Goal: Task Accomplishment & Management: Manage account settings

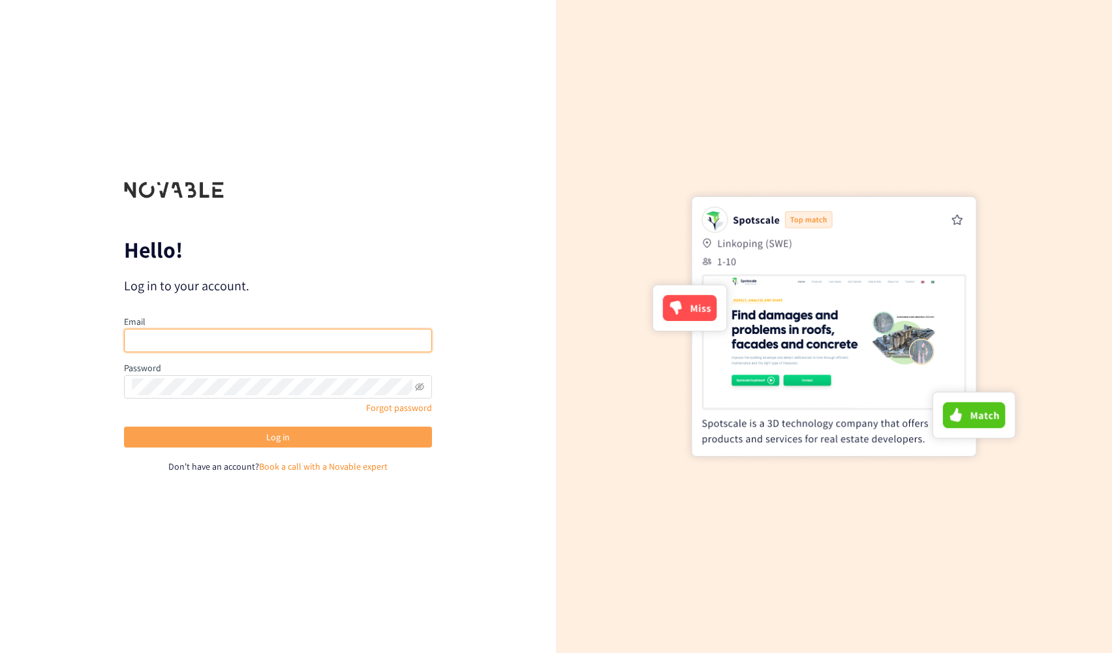
type input "[EMAIL_ADDRESS][PERSON_NAME][DOMAIN_NAME]"
click at [289, 439] on span "Log in" at bounding box center [277, 437] width 23 height 14
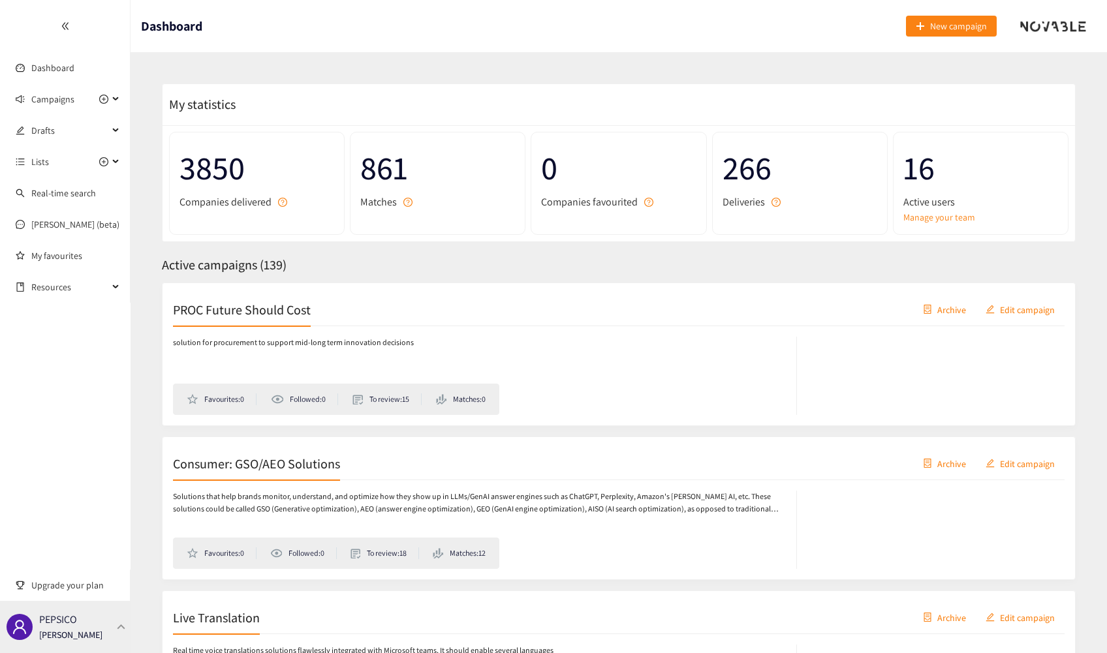
click at [121, 627] on div at bounding box center [122, 627] width 12 height 6
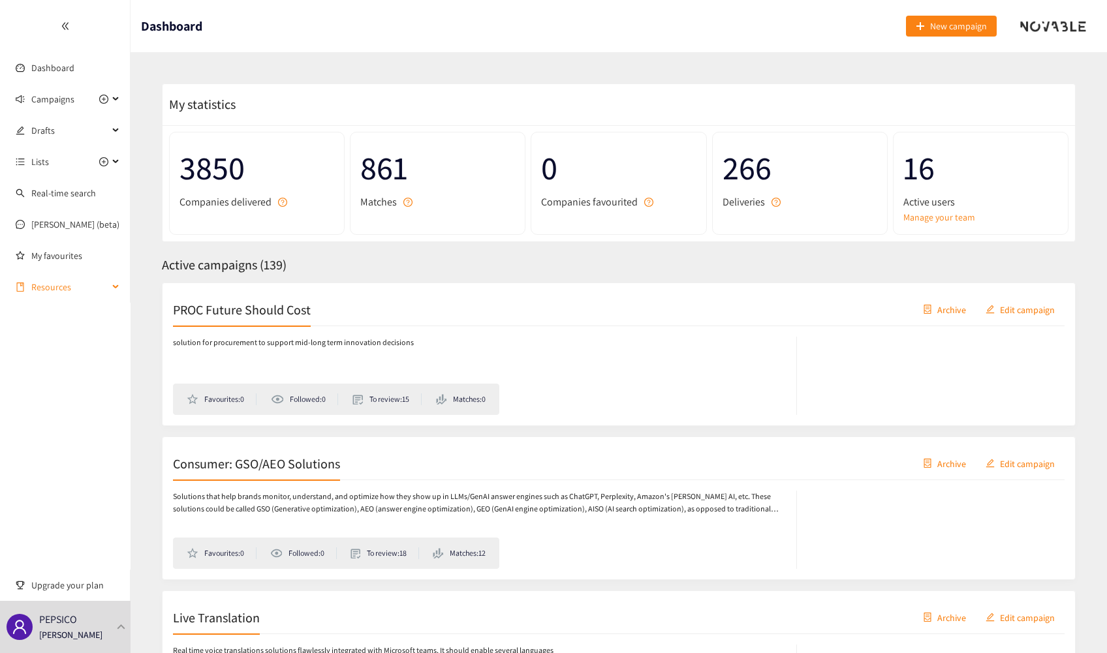
click at [117, 289] on div "Resources" at bounding box center [65, 287] width 131 height 26
click at [117, 286] on icon at bounding box center [117, 286] width 7 height 0
click at [64, 23] on icon "double-left" at bounding box center [65, 26] width 9 height 9
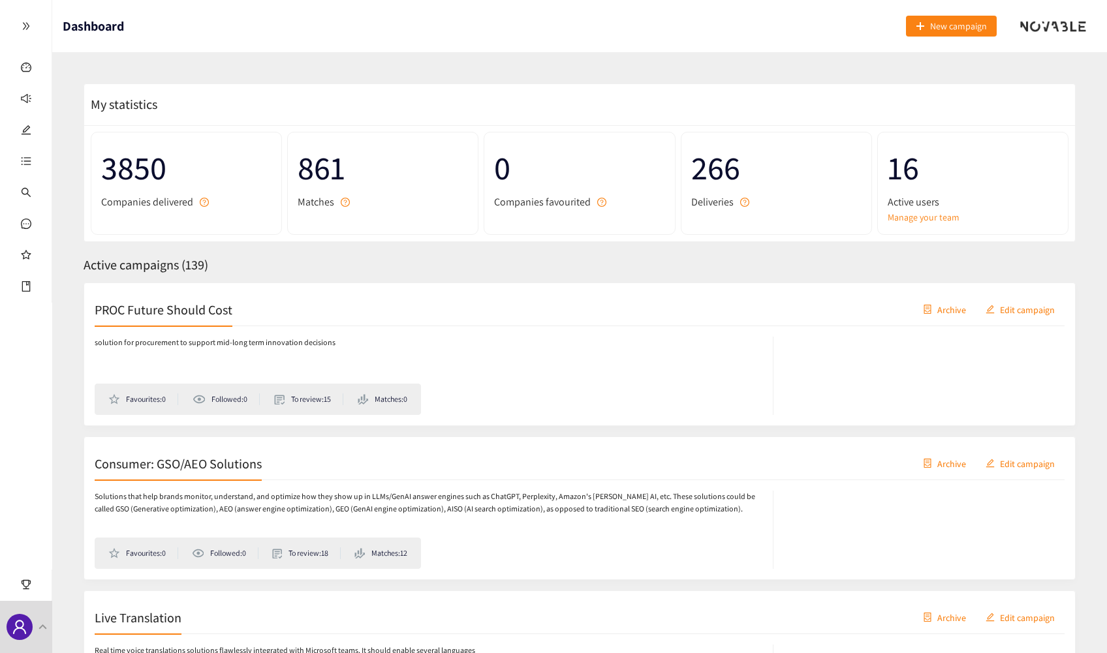
click at [20, 29] on div at bounding box center [26, 26] width 52 height 52
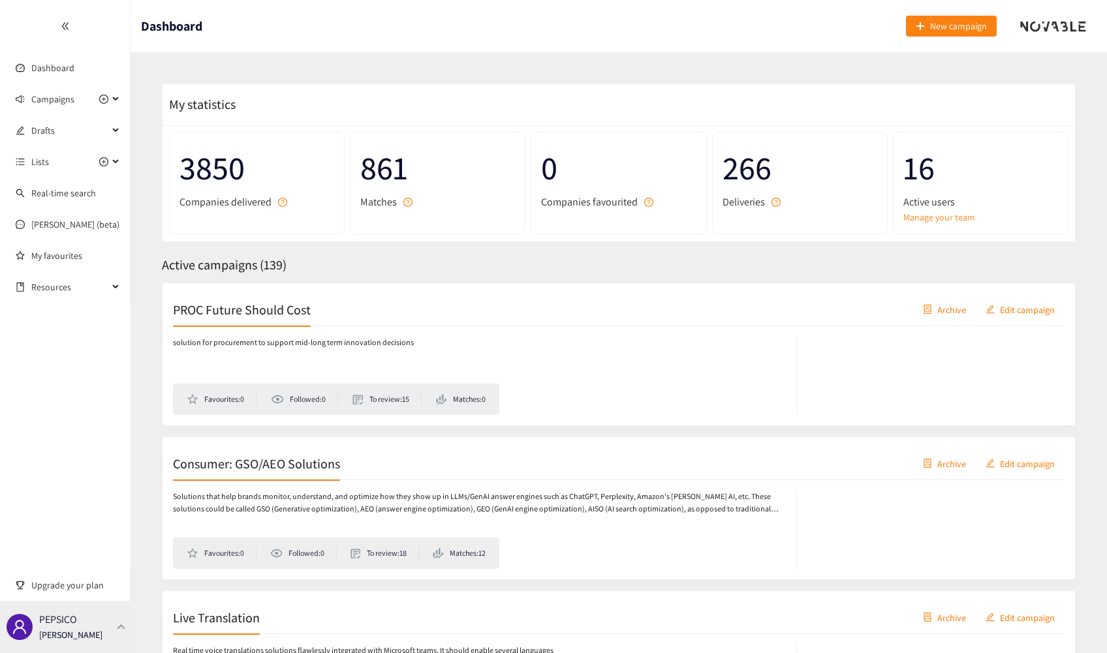
click at [57, 629] on p "[PERSON_NAME]" at bounding box center [70, 635] width 63 height 14
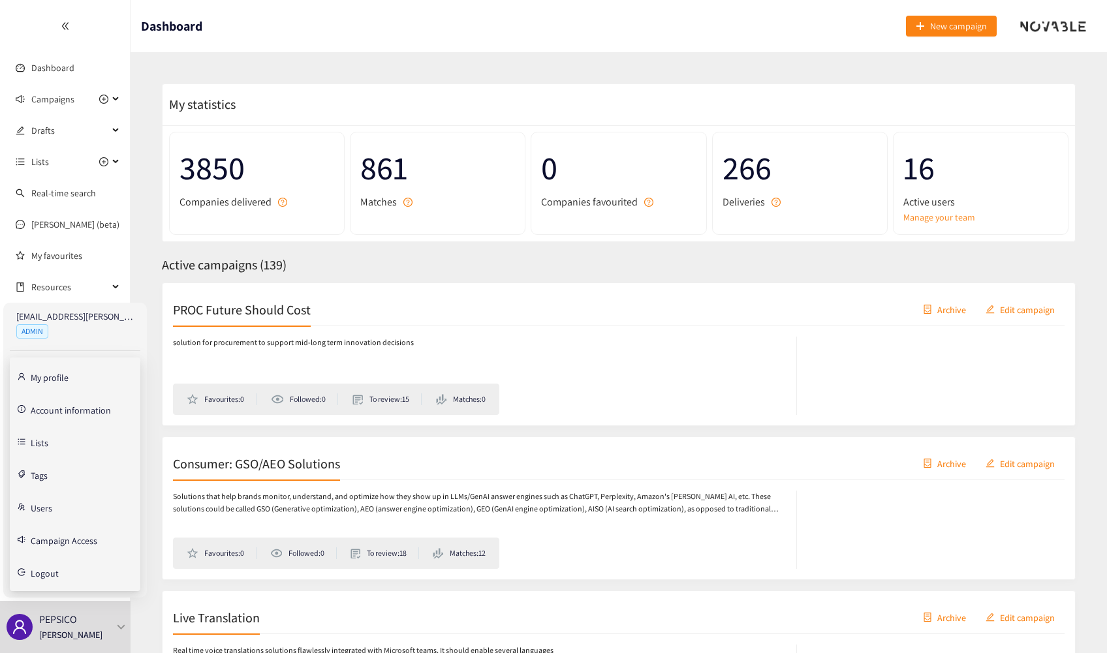
click at [46, 513] on link "Users" at bounding box center [42, 507] width 22 height 12
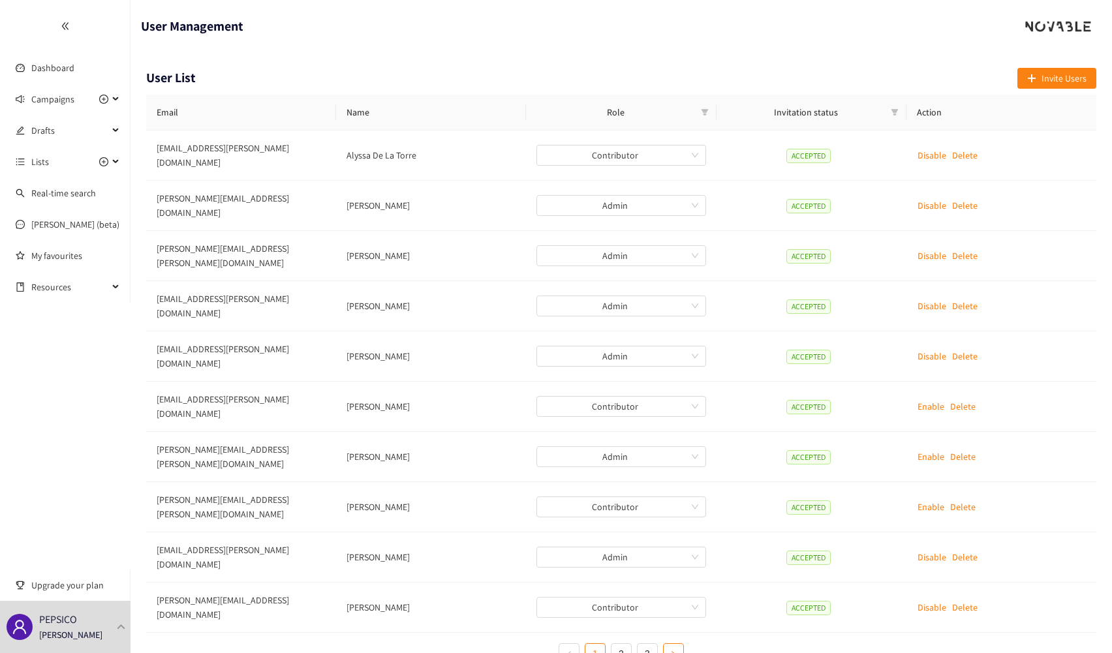
click at [675, 651] on icon "right" at bounding box center [674, 655] width 8 height 8
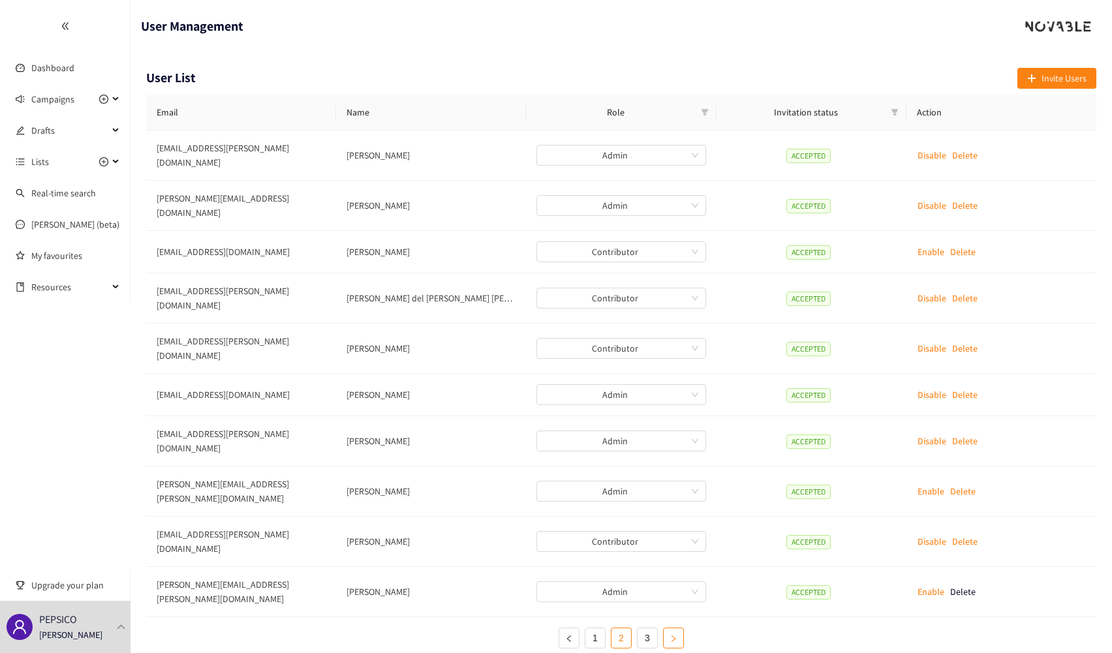
click at [675, 635] on icon "right" at bounding box center [674, 639] width 8 height 8
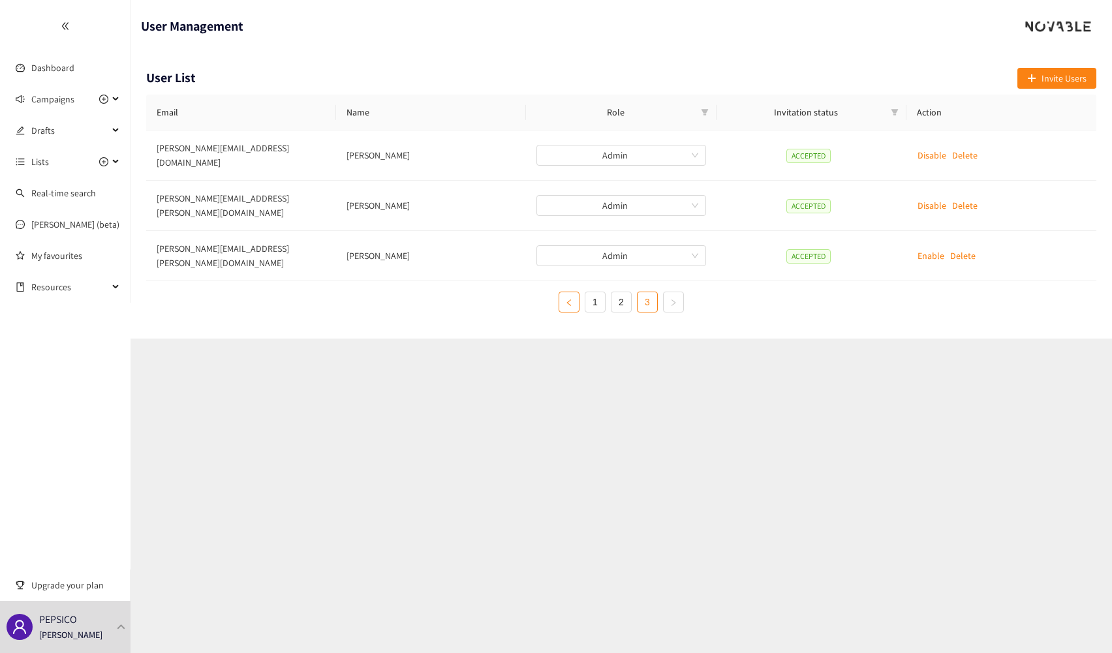
click at [565, 292] on button "button" at bounding box center [569, 302] width 21 height 21
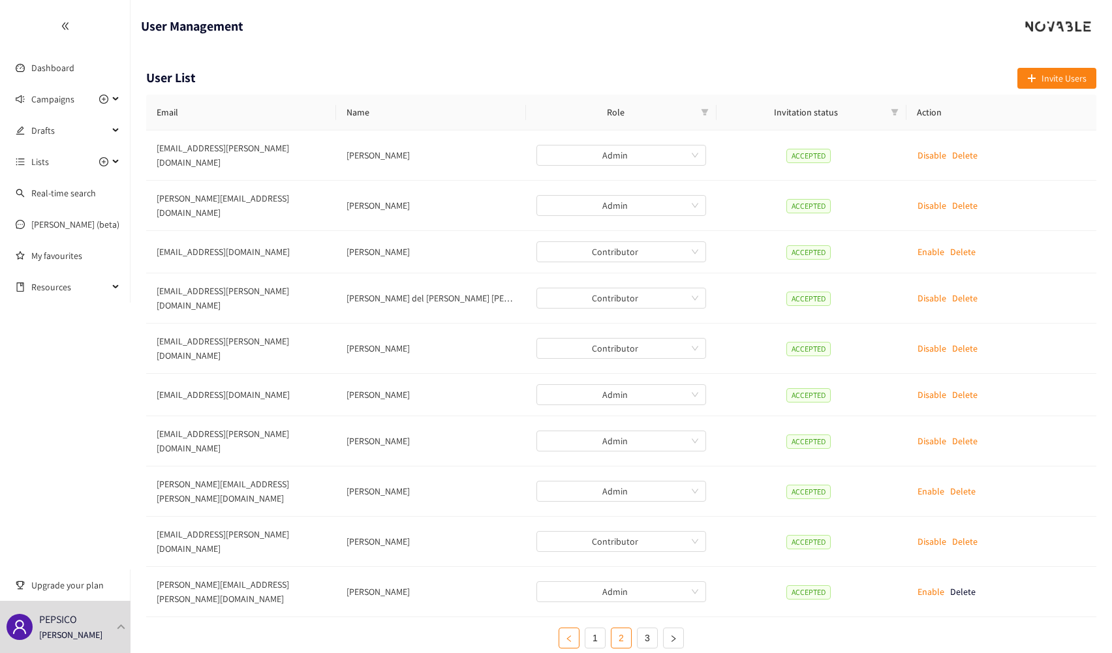
click at [570, 628] on button "button" at bounding box center [569, 638] width 21 height 21
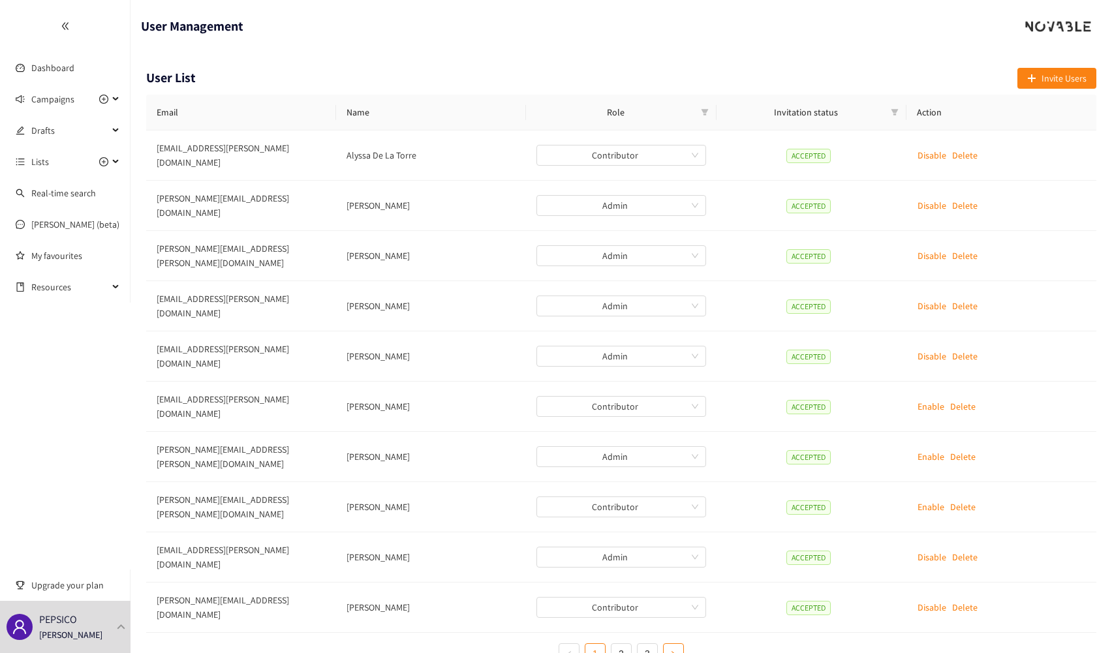
click at [676, 644] on button "button" at bounding box center [673, 654] width 21 height 21
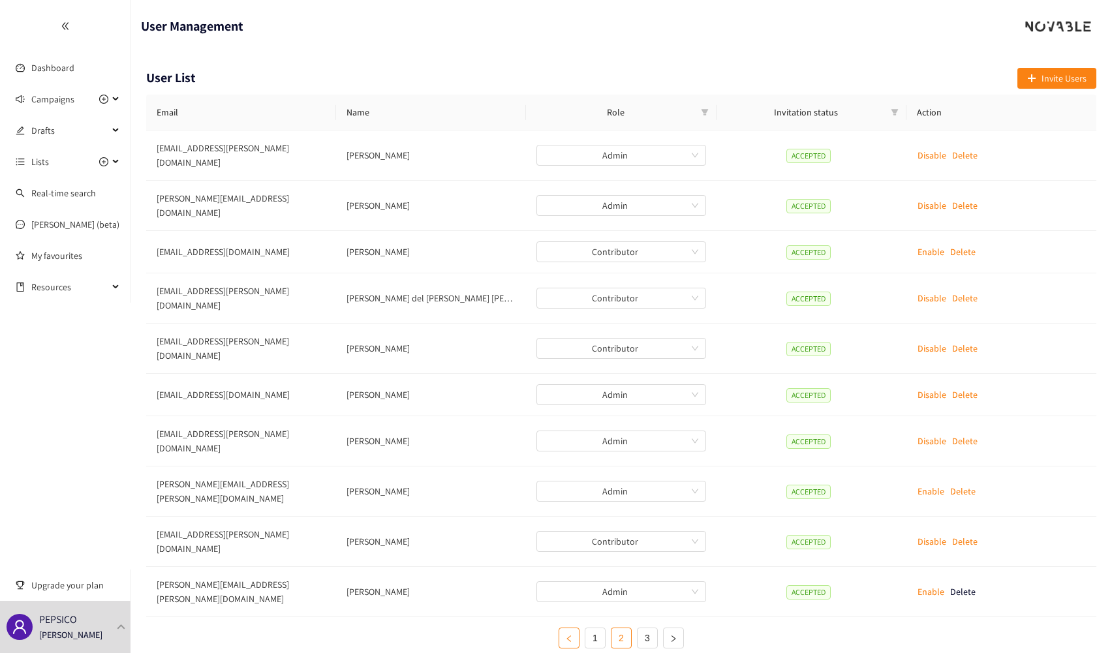
click at [571, 635] on icon "left" at bounding box center [569, 639] width 8 height 8
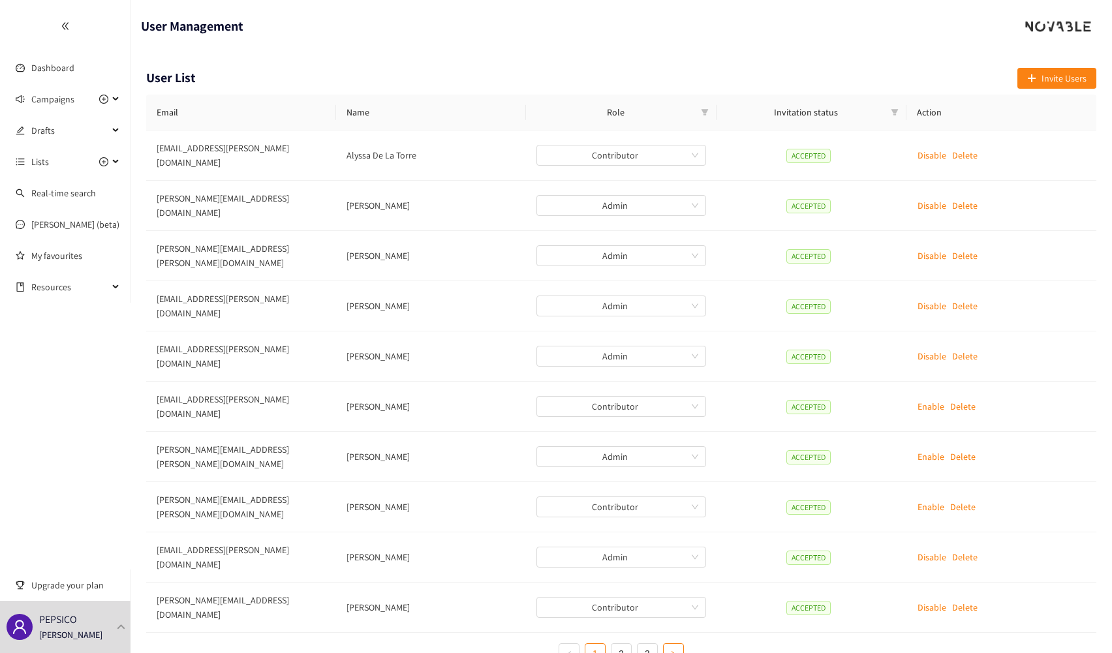
click at [673, 651] on icon "right" at bounding box center [674, 654] width 4 height 7
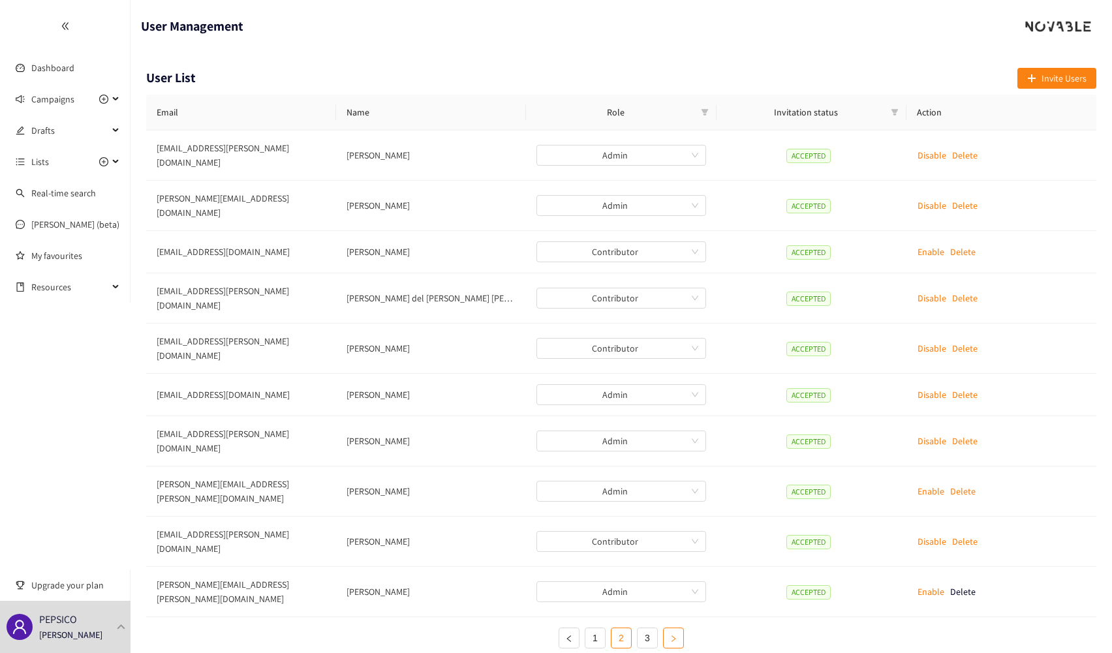
click at [672, 635] on icon "right" at bounding box center [674, 639] width 8 height 8
